Goal: Transaction & Acquisition: Purchase product/service

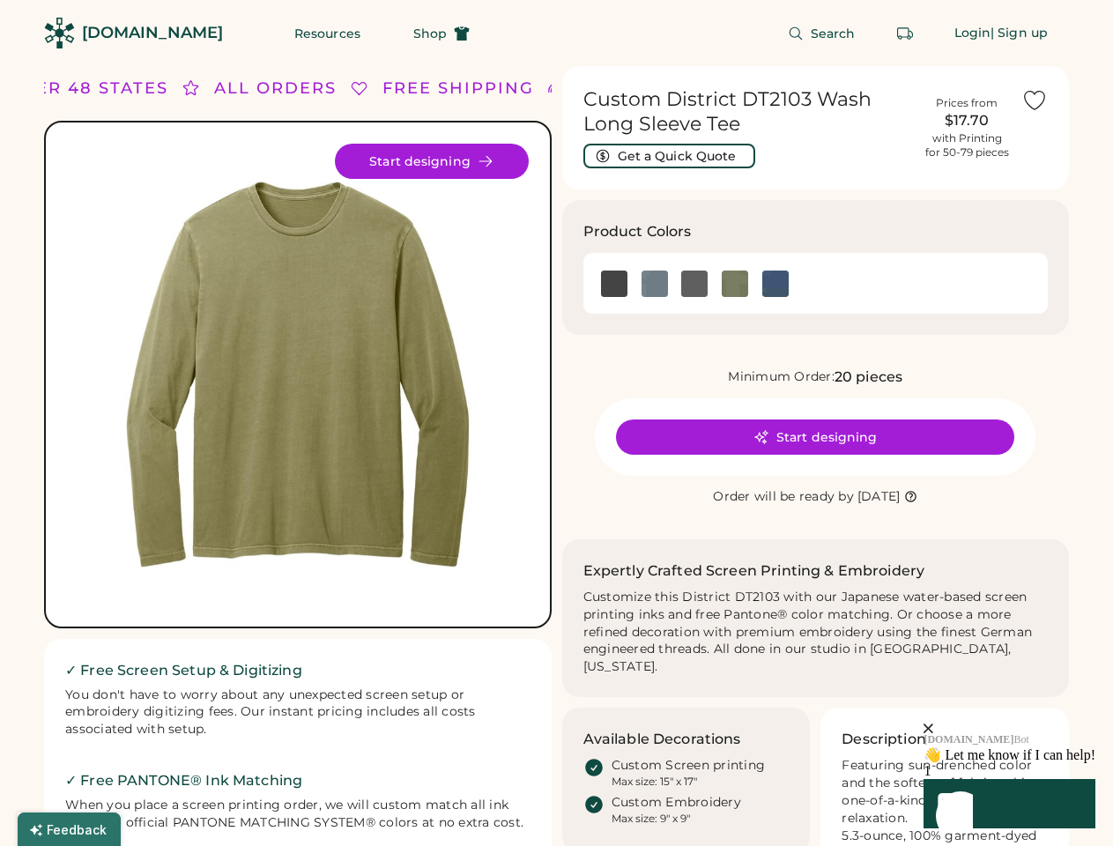
click at [556, 423] on div "FREE SHIPPING LOWER 48 STATES ALL ORDERS FREE SHIPPING LOWER 48 STATES ALL ORDE…" at bounding box center [556, 599] width 1025 height 1066
click at [556, 456] on div "FREE SHIPPING LOWER 48 STATES ALL ORDERS FREE SHIPPING LOWER 48 STATES ALL ORDE…" at bounding box center [556, 599] width 1025 height 1066
click at [298, 456] on img at bounding box center [298, 375] width 462 height 462
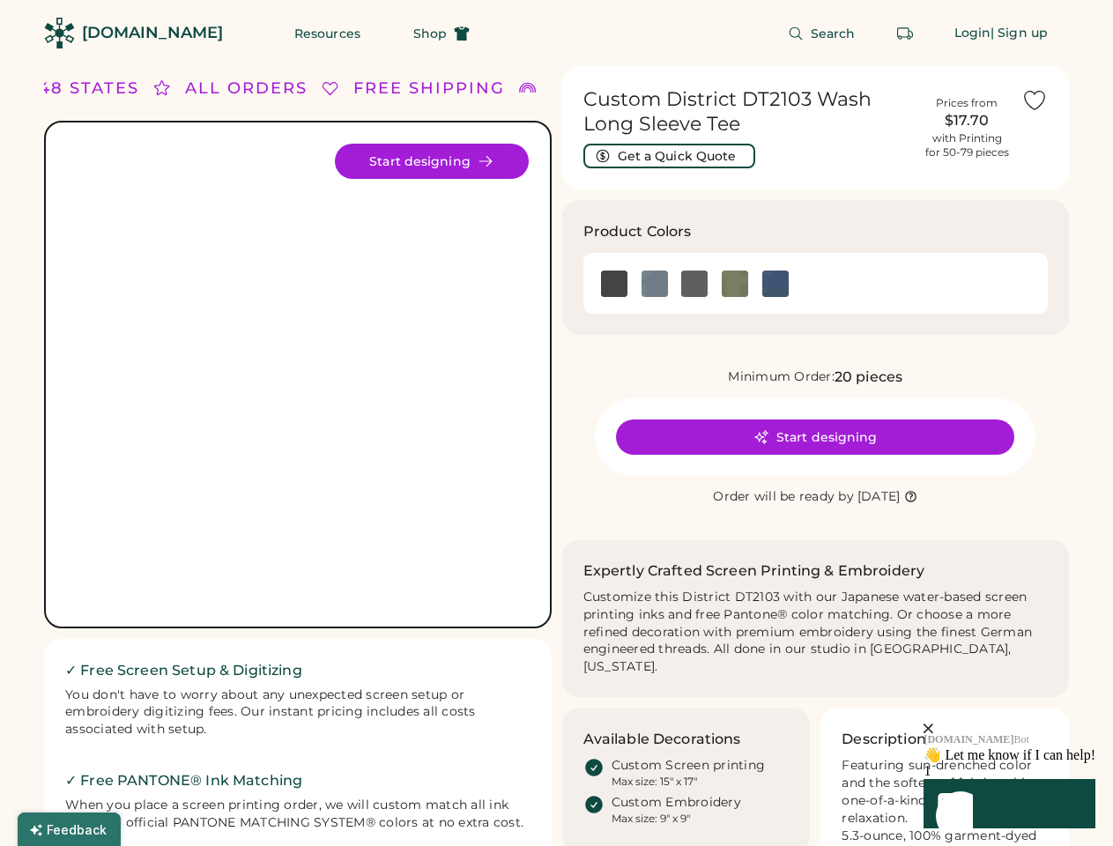
click at [298, 88] on div "ALL ORDERS" at bounding box center [246, 89] width 123 height 24
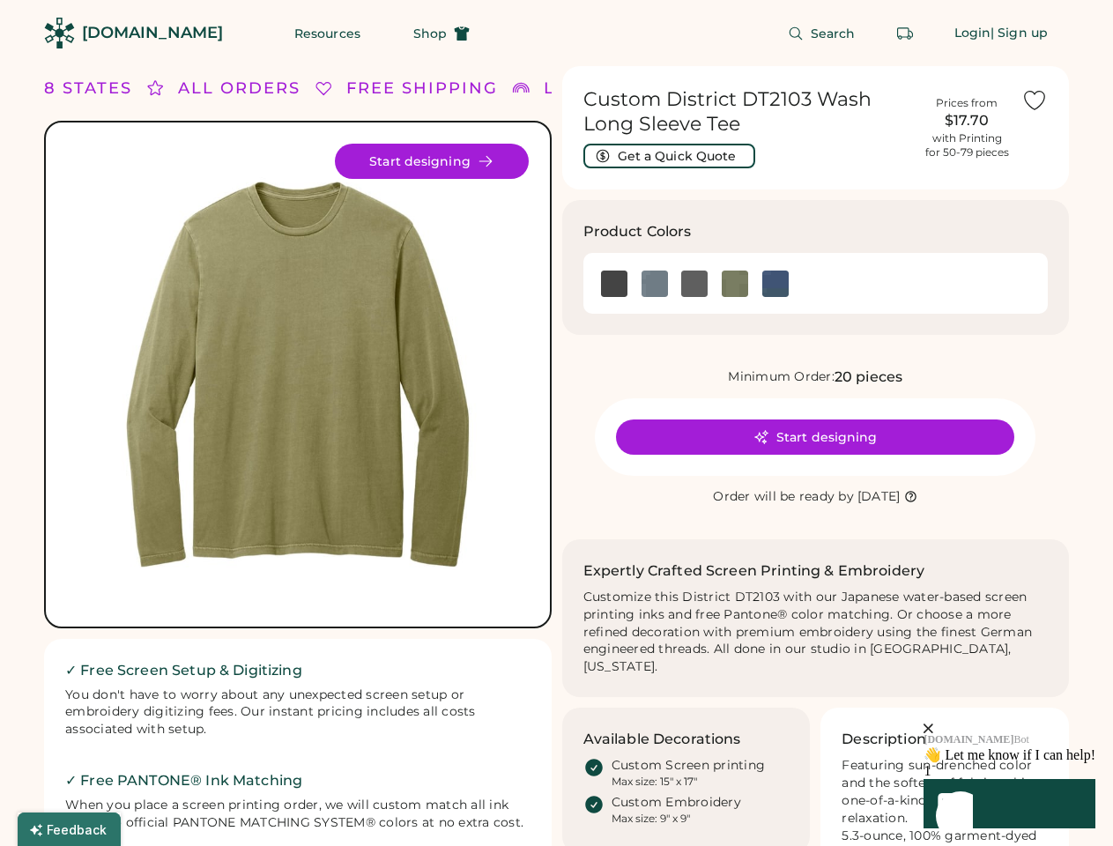
click at [556, 88] on div "FREE SHIPPING LOWER 48 STATES ALL ORDERS FREE SHIPPING LOWER 48 STATES ALL ORDE…" at bounding box center [556, 599] width 1025 height 1066
click at [87, 88] on div "LOWER 48 STATES" at bounding box center [22, 89] width 178 height 24
click at [197, 88] on div "ALL ORDERS" at bounding box center [212, 89] width 123 height 24
